Goal: Task Accomplishment & Management: Complete application form

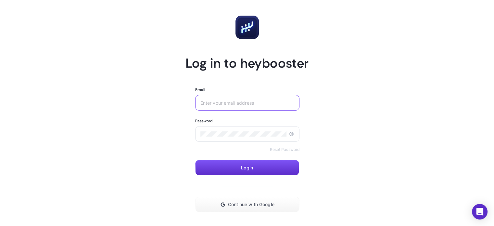
click at [244, 105] on input "Email" at bounding box center [247, 102] width 94 height 5
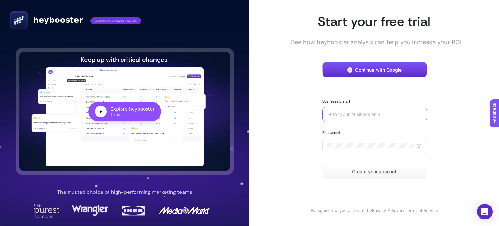
click at [342, 113] on input "Business Email" at bounding box center [374, 114] width 94 height 5
click at [375, 66] on button "Continue with Google" at bounding box center [374, 70] width 105 height 16
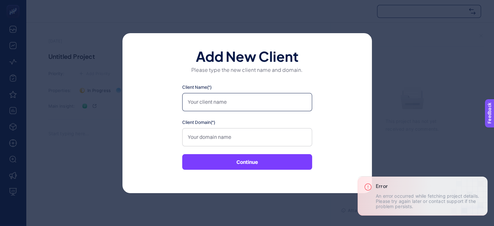
click at [205, 101] on input "Client Name(*)" at bounding box center [247, 102] width 130 height 18
type input "Elif"
click at [249, 104] on input "Client Name(*)" at bounding box center [247, 102] width 130 height 18
click at [261, 99] on input "Client Name(*)" at bounding box center [247, 102] width 130 height 18
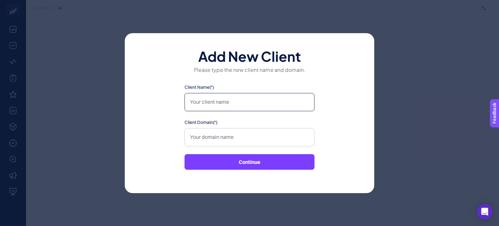
click at [242, 102] on input "Client Name(*)" at bounding box center [249, 102] width 130 height 18
type input "Reis Kuyumculuk"
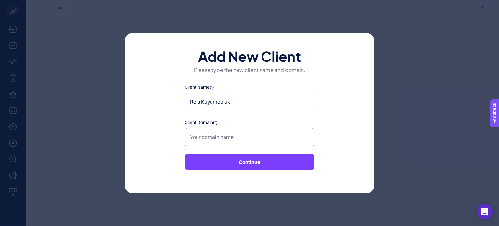
click at [235, 137] on input "Client Domain(*)" at bounding box center [249, 137] width 130 height 18
paste input "[URL][DOMAIN_NAME]"
drag, startPoint x: 220, startPoint y: 137, endPoint x: 158, endPoint y: 140, distance: 61.8
click at [158, 140] on div "Add New Client Please type the new client name and domain. Client Name(*) Reis …" at bounding box center [249, 113] width 249 height 160
click at [254, 139] on input "reiskuyumculuk.com/" at bounding box center [249, 137] width 130 height 18
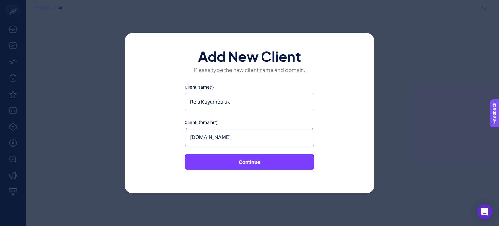
type input "reiskuyumculuk.com"
click at [236, 104] on input "Reis Kuyumculuk" at bounding box center [249, 102] width 130 height 18
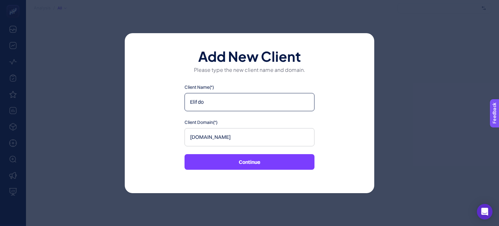
type input "Elif do"
click at [239, 102] on input "Client Name(*)" at bounding box center [249, 102] width 130 height 18
click at [202, 106] on input "[PERSON_NAME]" at bounding box center [249, 102] width 130 height 18
type input "R"
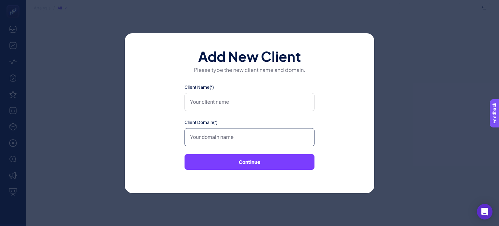
click at [207, 137] on input "Client Domain(*)" at bounding box center [249, 137] width 130 height 18
click at [224, 161] on button "Continue" at bounding box center [249, 162] width 130 height 16
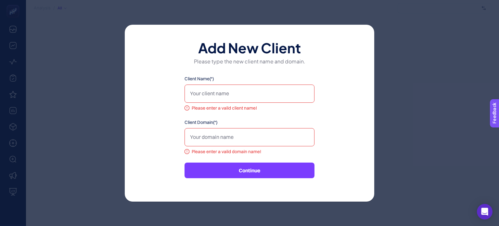
click at [69, 53] on div "Add New Client Please type the new client name and domain. Client Name(*) Pleas…" at bounding box center [249, 113] width 499 height 226
click at [233, 94] on input "Client Name(*)" at bounding box center [249, 93] width 130 height 18
type input "[PERSON_NAME]"
click at [233, 94] on input "[PERSON_NAME]" at bounding box center [249, 93] width 130 height 18
